Goal: Information Seeking & Learning: Learn about a topic

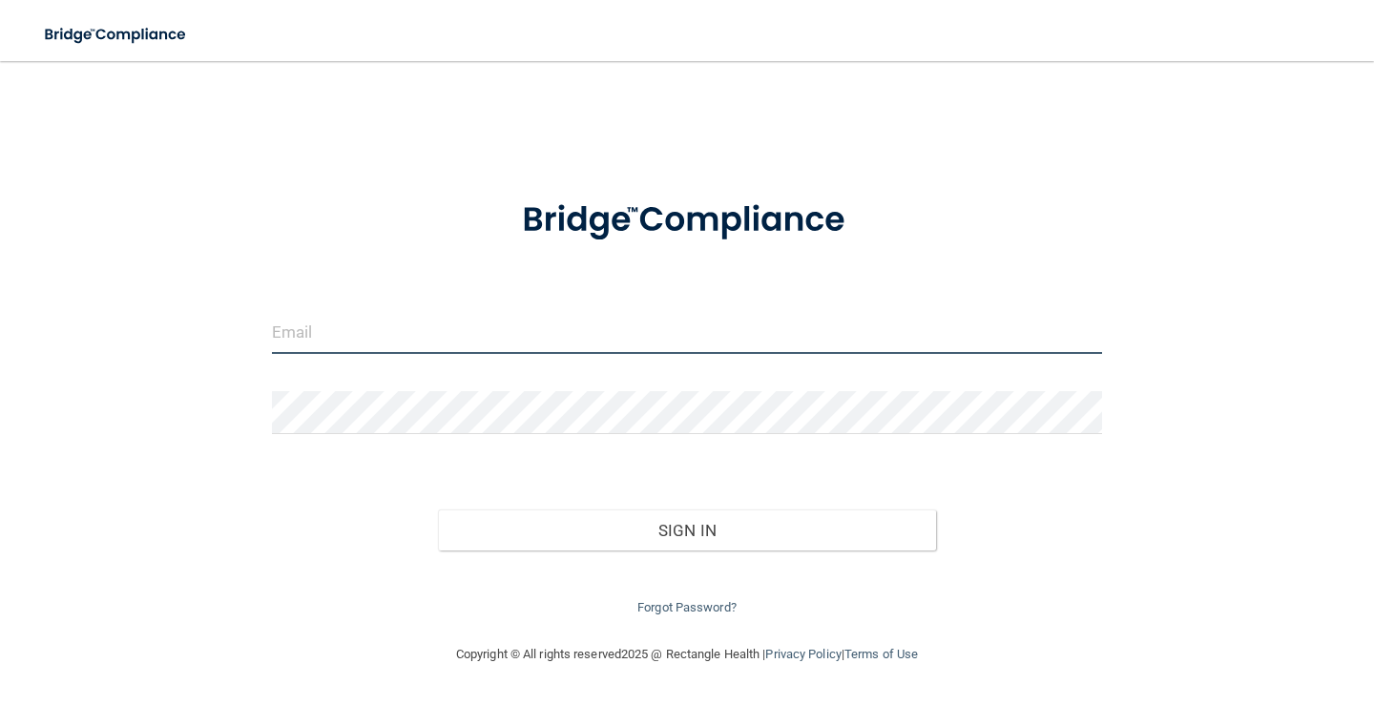
click at [395, 343] on input "email" at bounding box center [687, 332] width 830 height 43
type input "[EMAIL_ADDRESS][DOMAIN_NAME]"
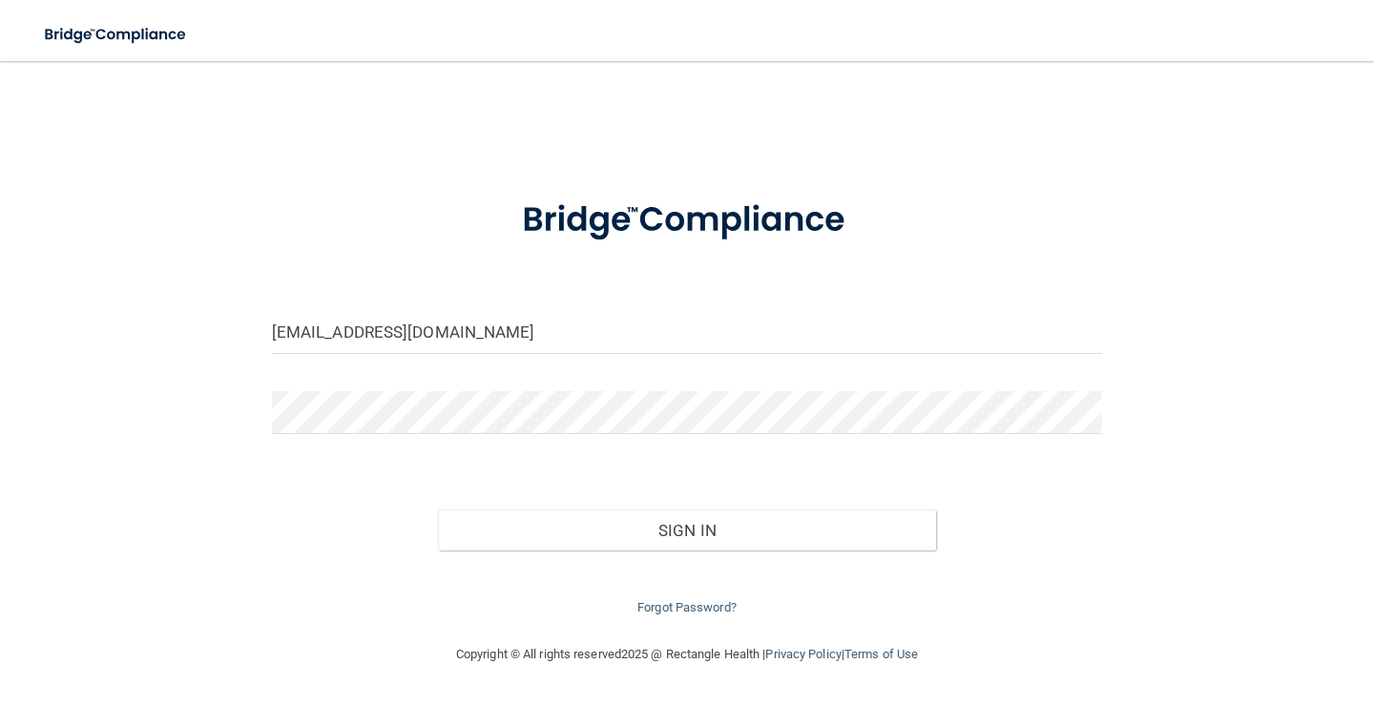
click at [376, 464] on form "[EMAIL_ADDRESS][DOMAIN_NAME] Invalid email/password. You don't have permission …" at bounding box center [687, 398] width 830 height 444
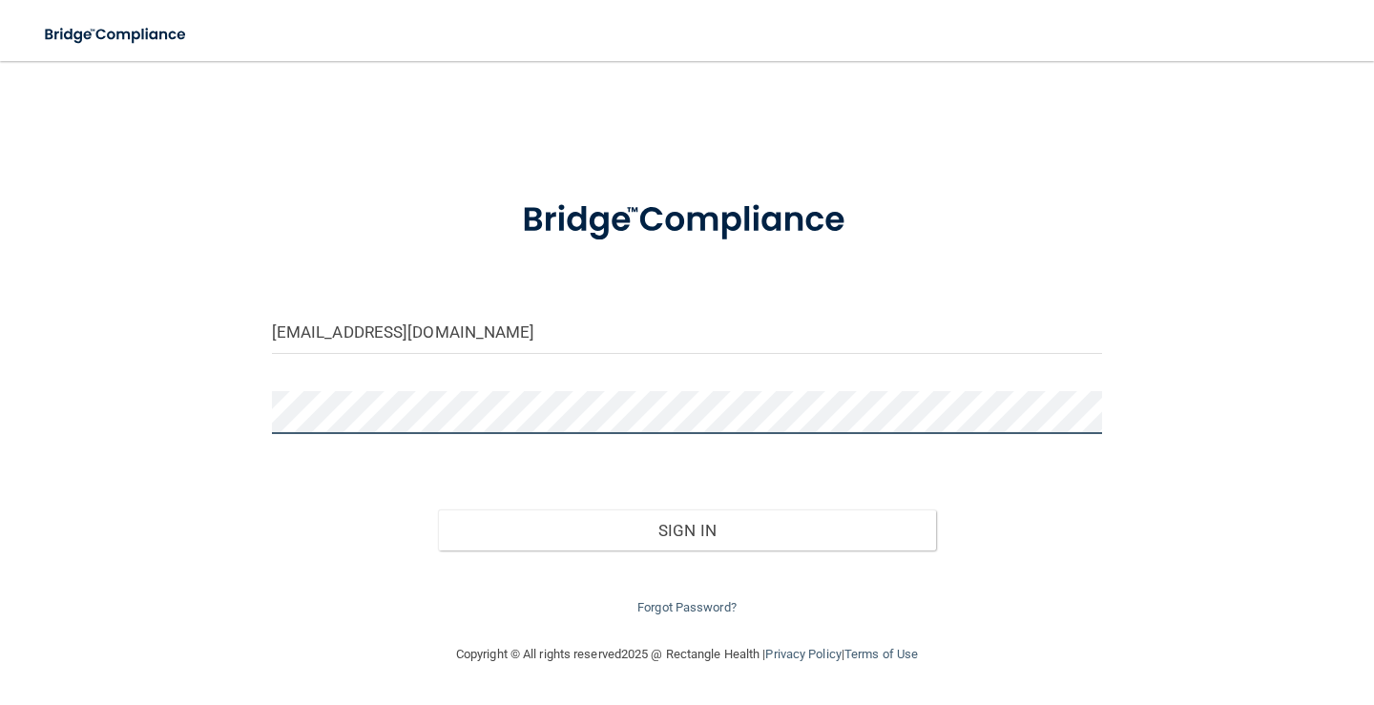
click at [438, 510] on button "Sign In" at bounding box center [687, 531] width 498 height 42
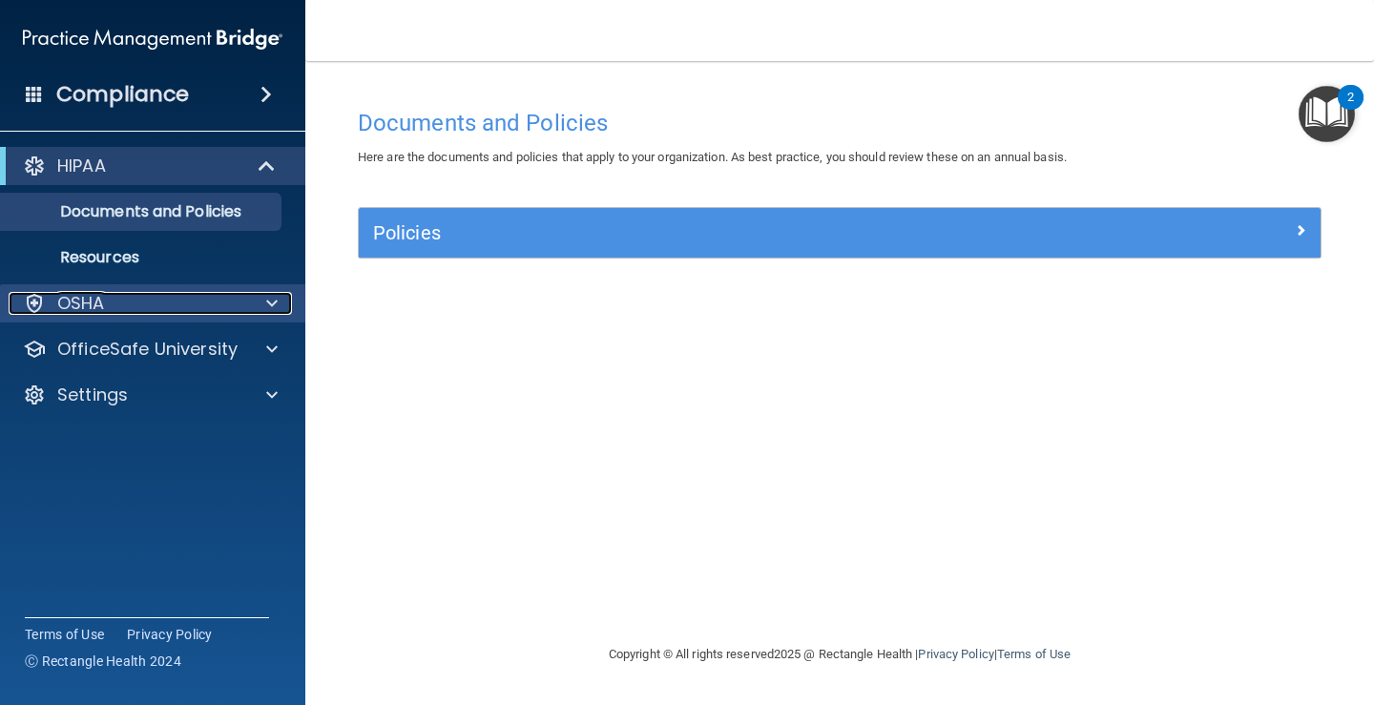
click at [118, 298] on div "OSHA" at bounding box center [127, 303] width 237 height 23
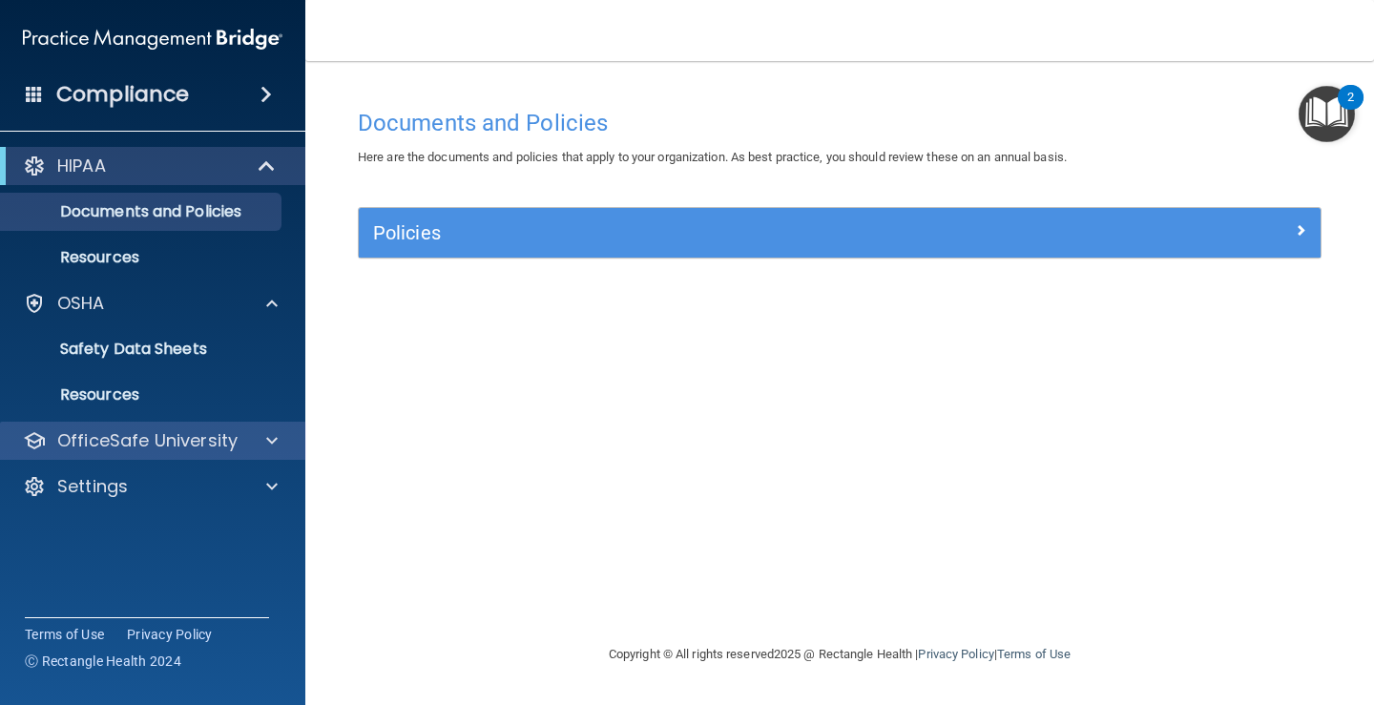
click at [146, 456] on div "OfficeSafe University" at bounding box center [153, 441] width 306 height 38
click at [262, 446] on div at bounding box center [269, 440] width 48 height 23
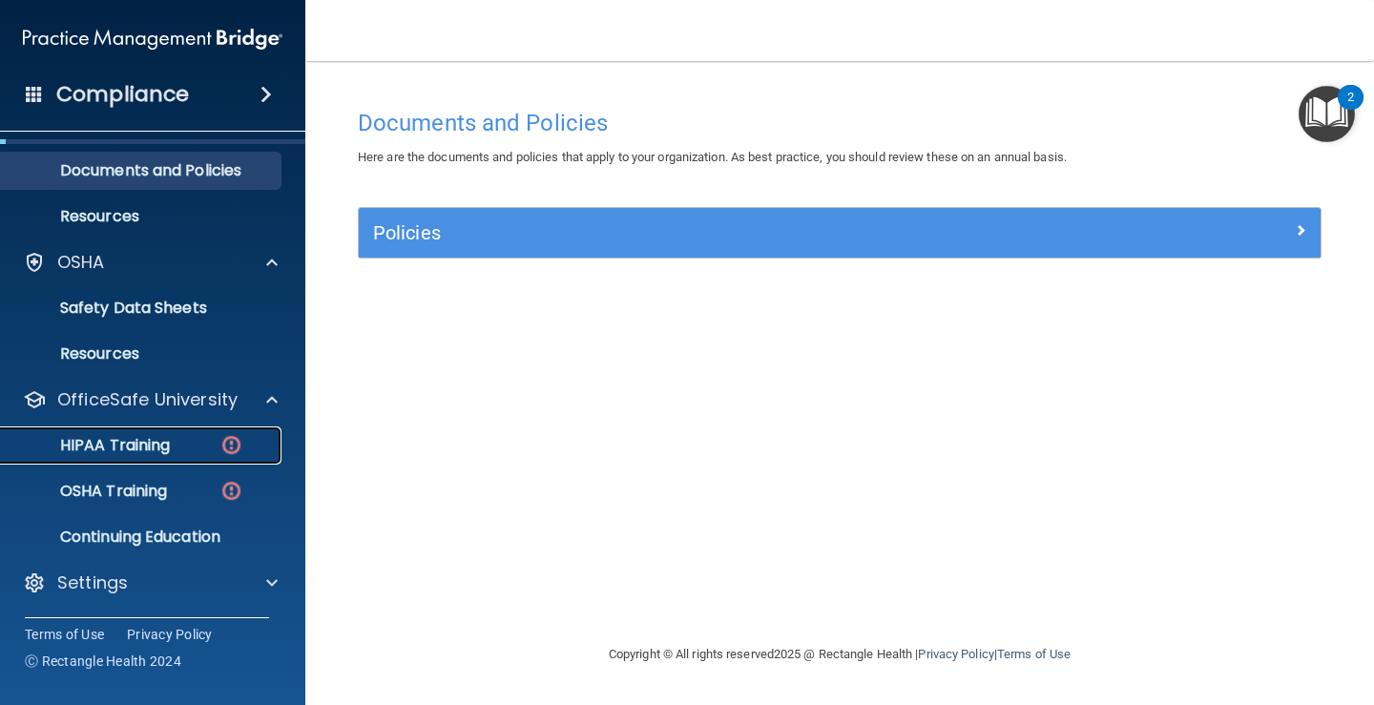
click at [143, 451] on p "HIPAA Training" at bounding box center [90, 445] width 157 height 19
